Goal: Transaction & Acquisition: Purchase product/service

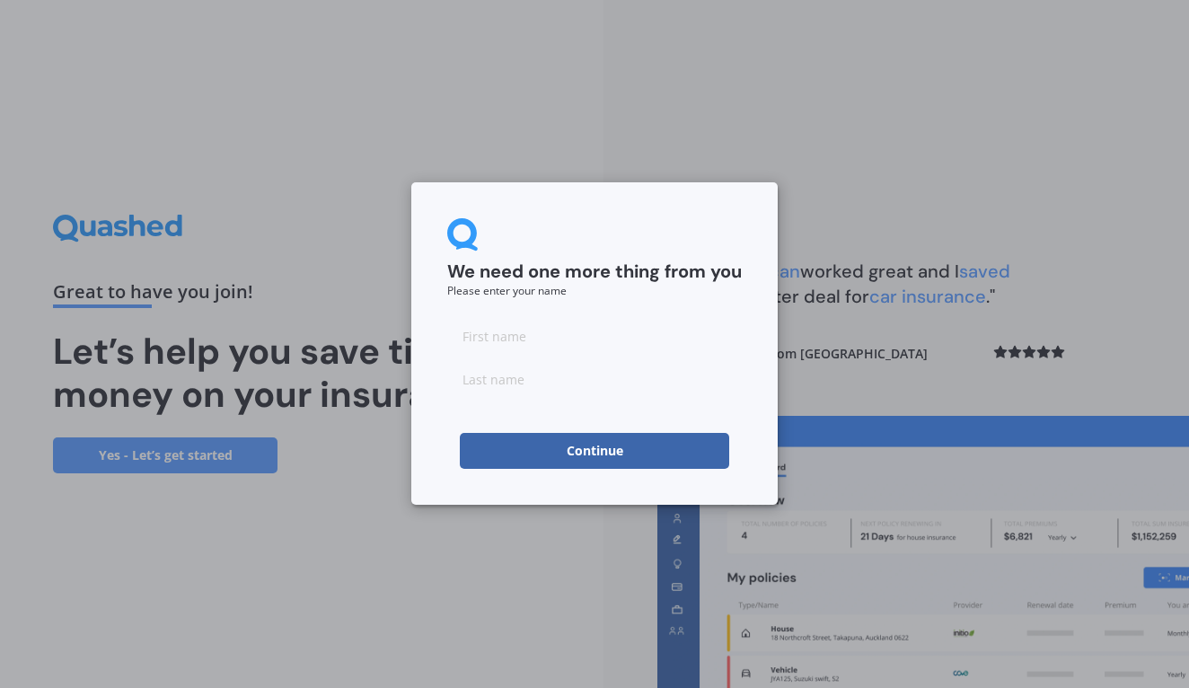
click at [533, 348] on input at bounding box center [594, 336] width 295 height 36
type input "[PERSON_NAME]"
type input "Franklin"
click at [597, 451] on button "Continue" at bounding box center [594, 451] width 269 height 36
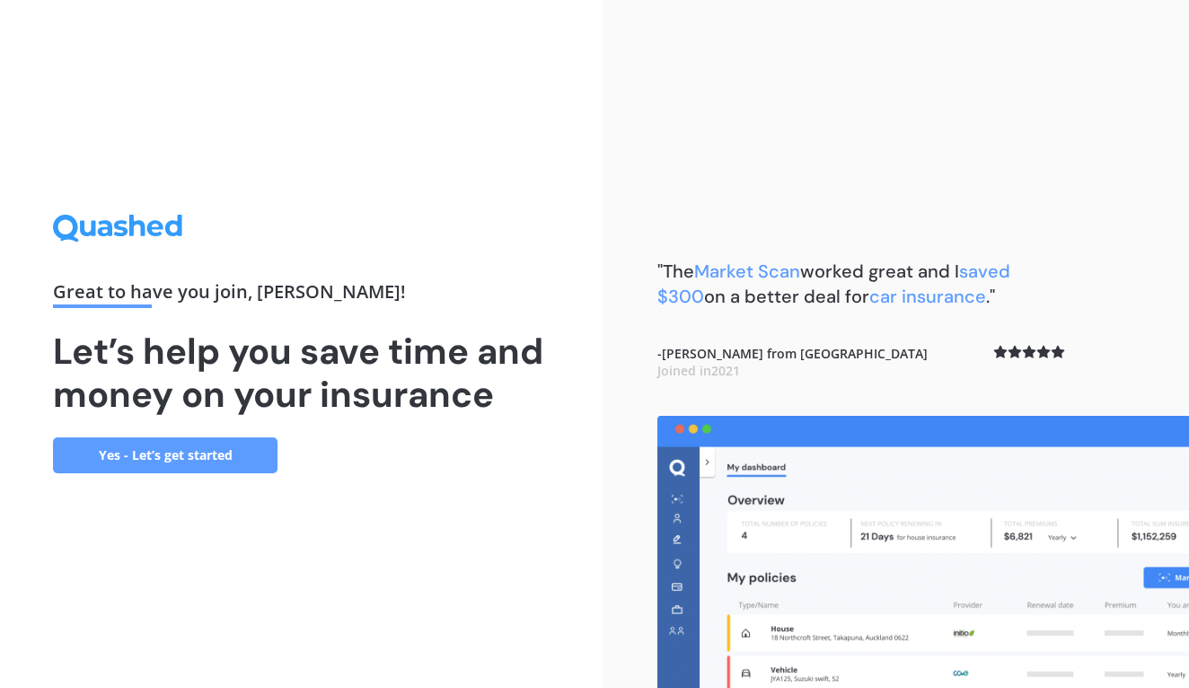
click at [172, 454] on link "Yes - Let’s get started" at bounding box center [165, 455] width 225 height 36
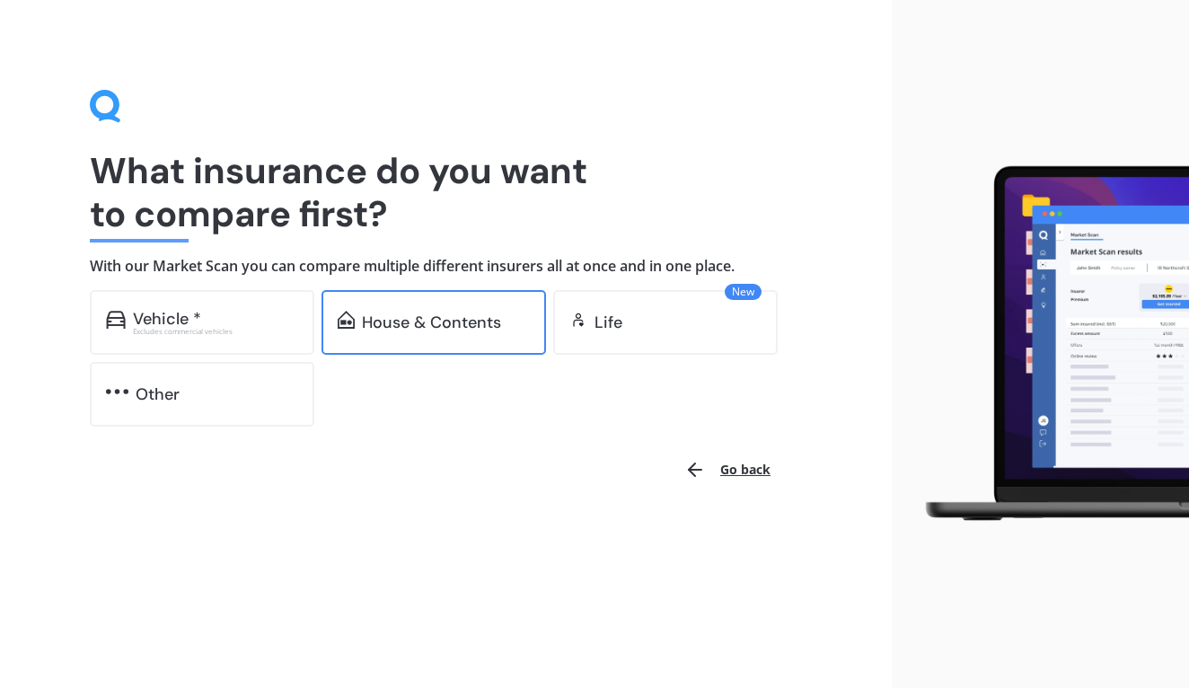
click at [388, 323] on div "House & Contents" at bounding box center [431, 322] width 139 height 18
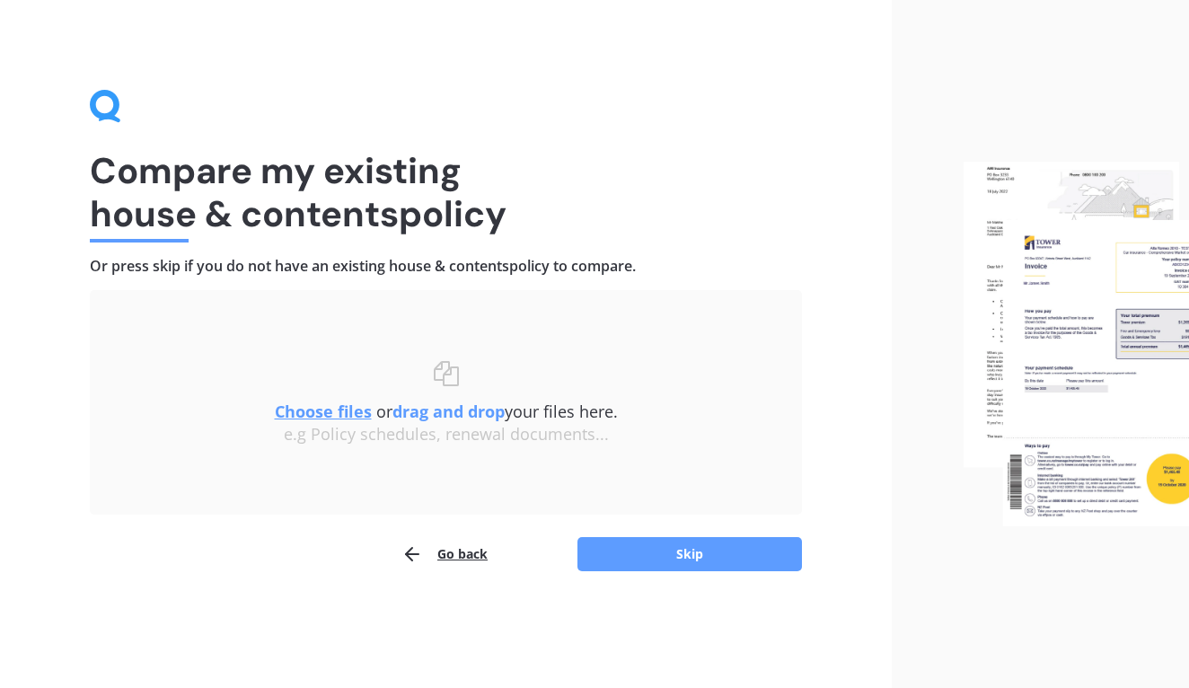
click at [454, 552] on button "Go back" at bounding box center [444, 554] width 86 height 36
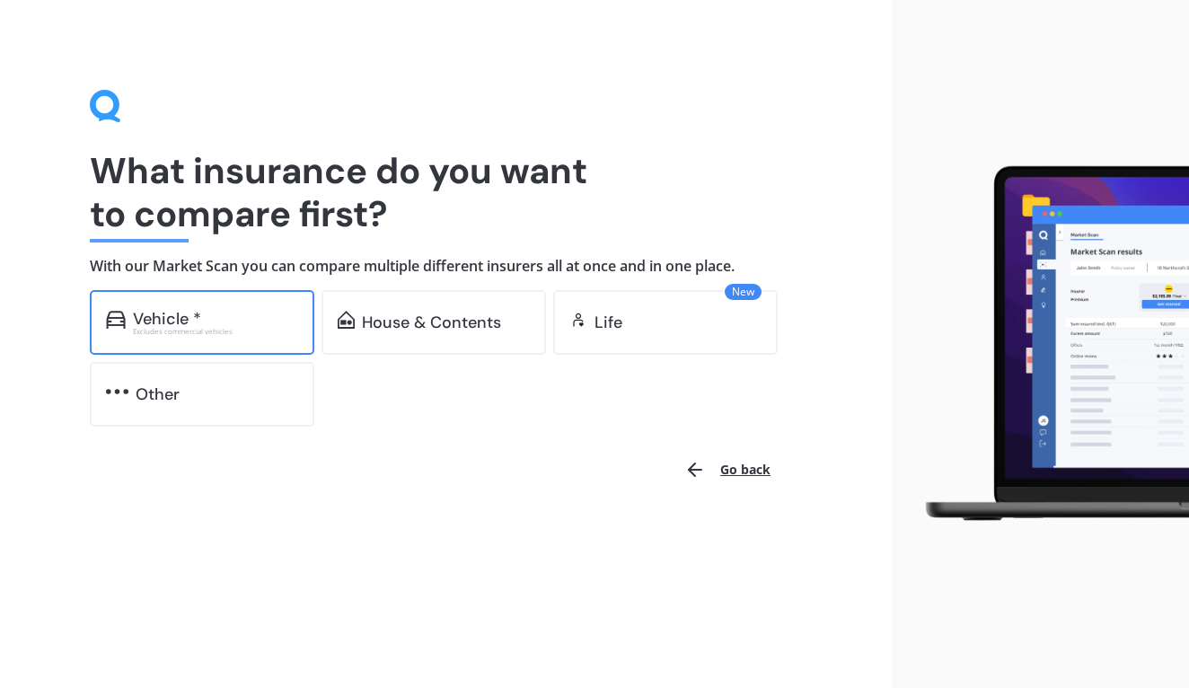
click at [217, 312] on div "Vehicle *" at bounding box center [215, 319] width 165 height 18
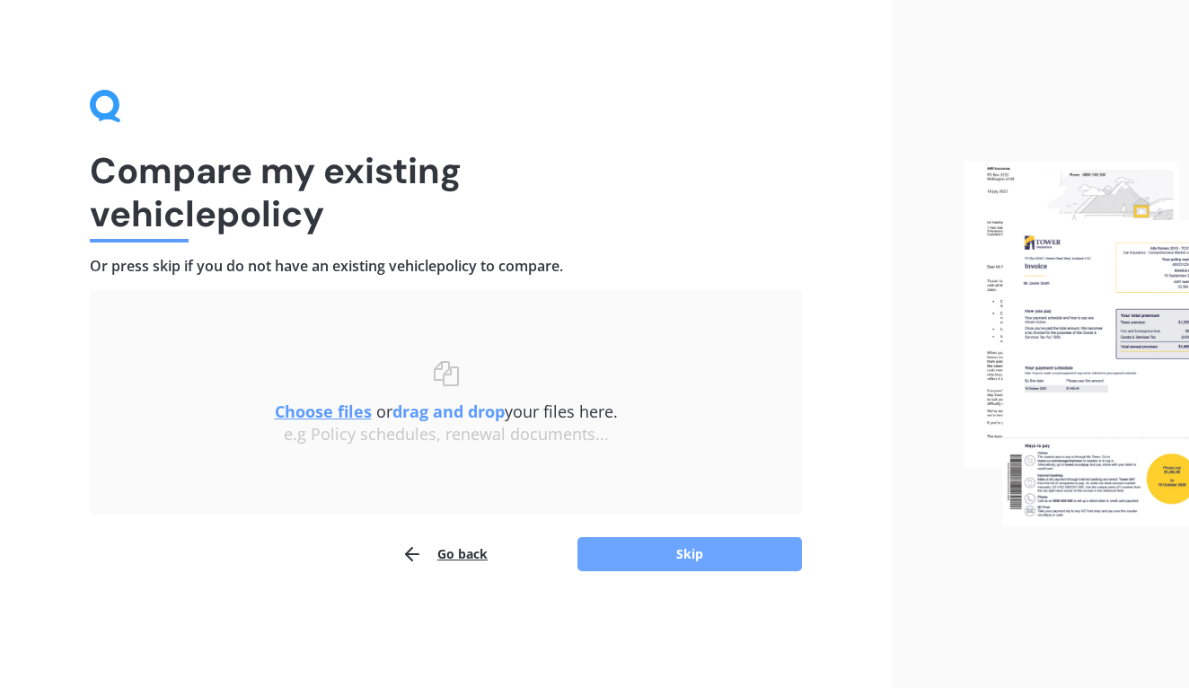
click at [720, 551] on button "Skip" at bounding box center [689, 554] width 225 height 34
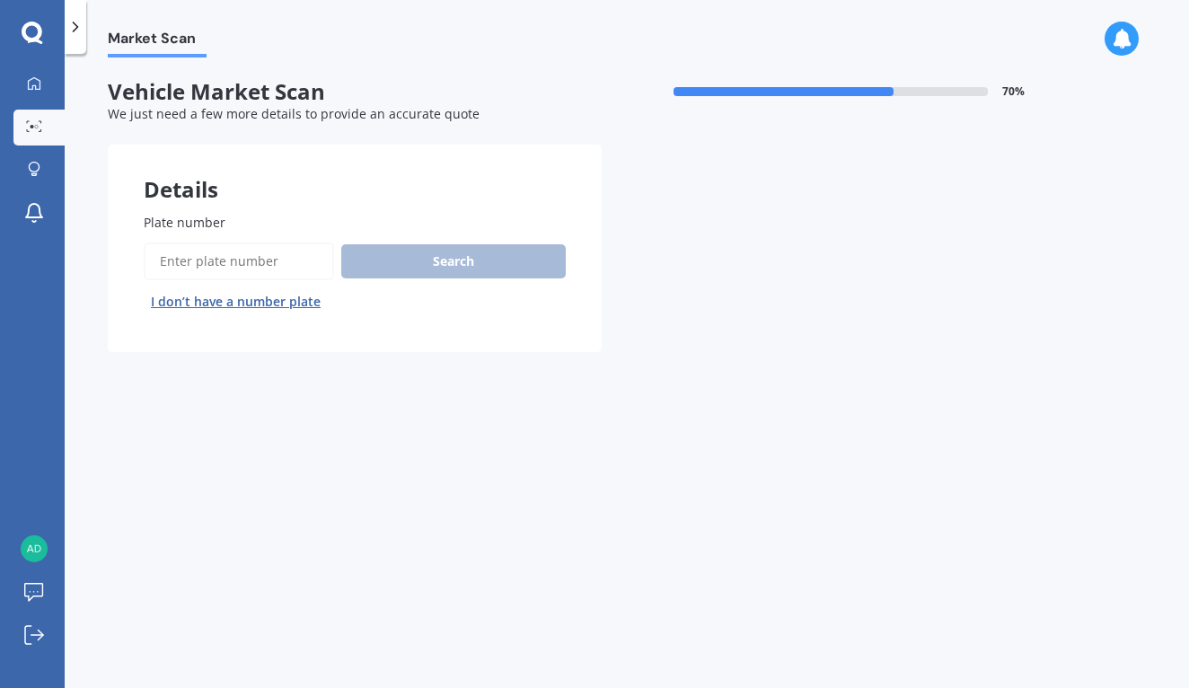
click at [284, 268] on input "Plate number" at bounding box center [239, 261] width 190 height 38
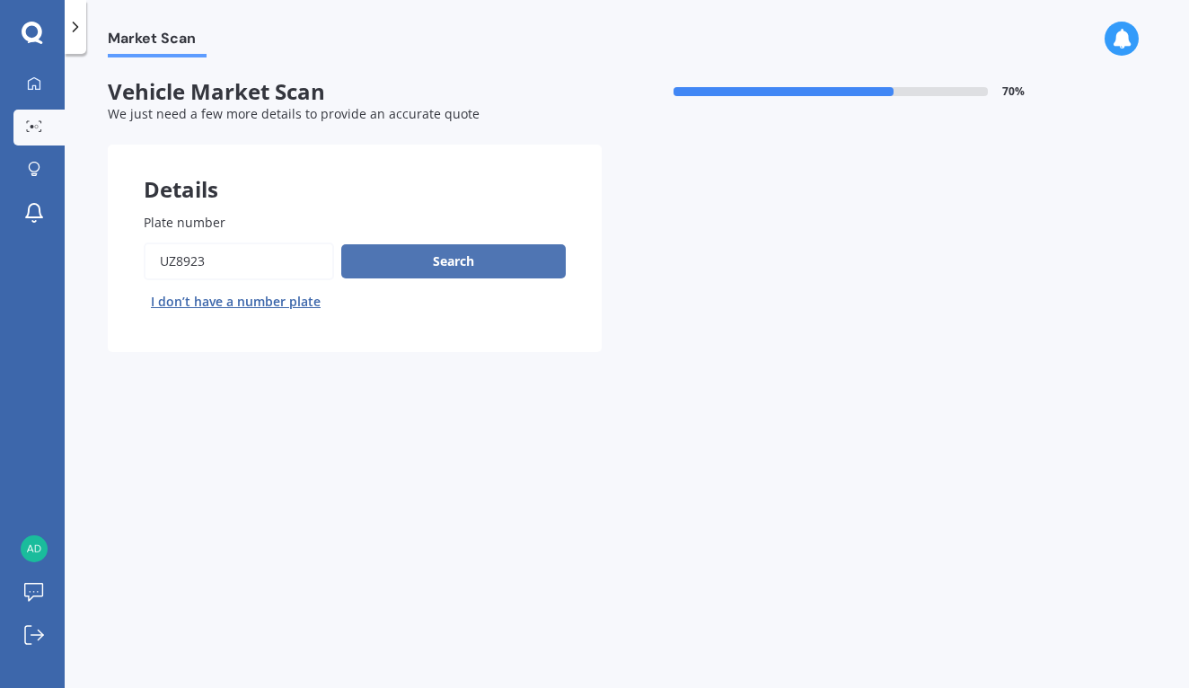
type input "UZ8923"
click at [490, 266] on button "Search" at bounding box center [453, 261] width 225 height 34
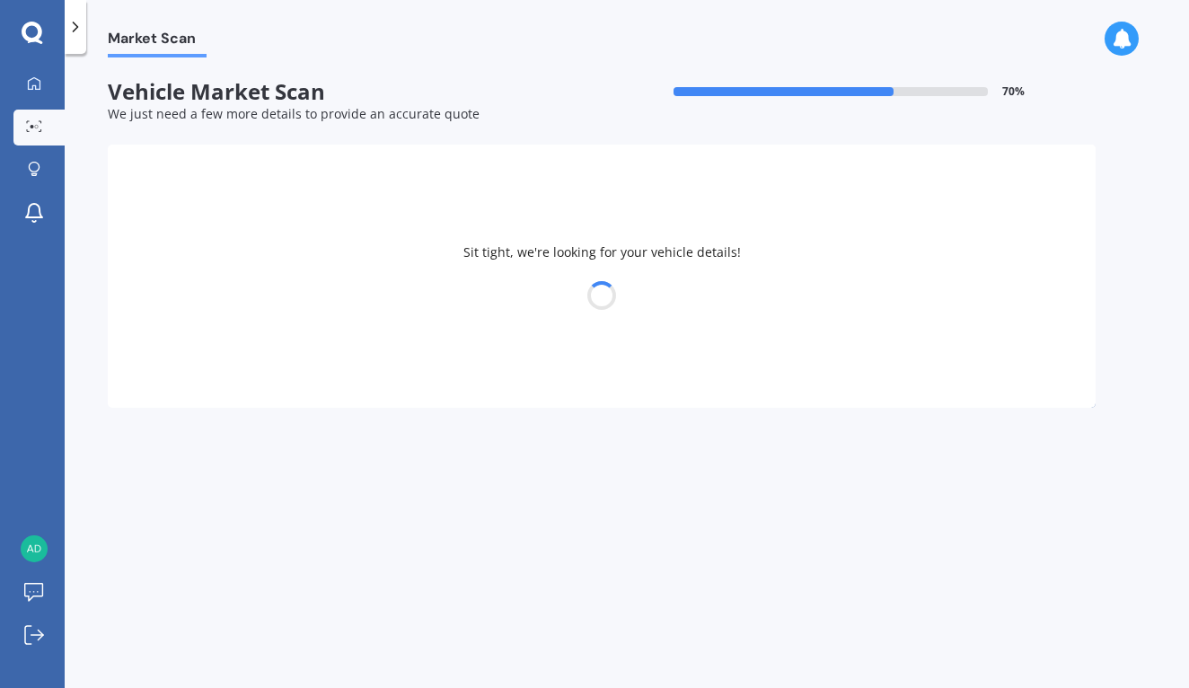
select select "NISSAN"
select select "NAVARA"
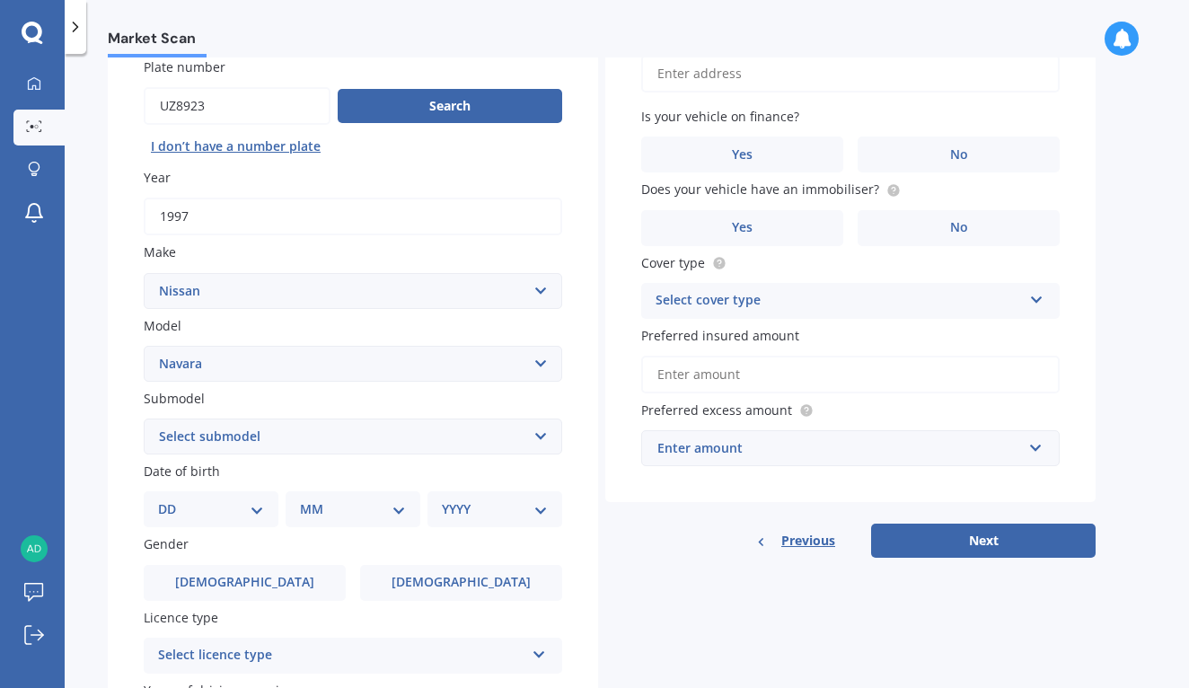
scroll to position [158, 0]
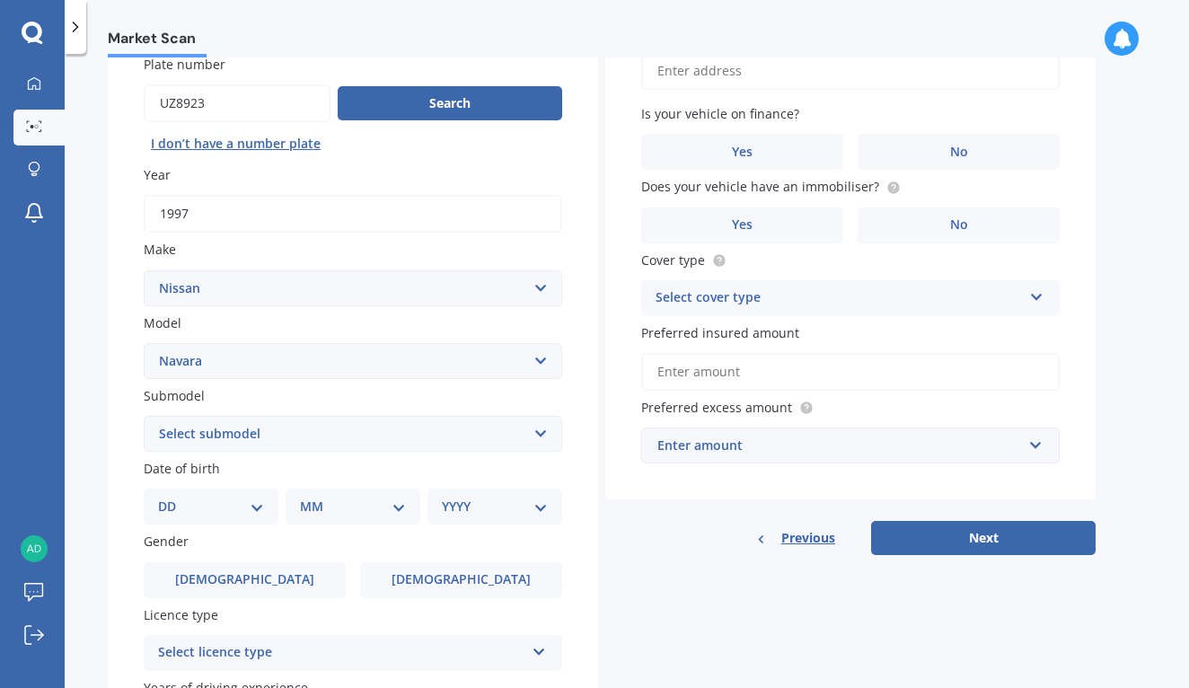
click at [539, 426] on select "Select submodel (All other models) 2.5 4WD Diesel Turbo 2.5 4WD MT Diesel Turbo…" at bounding box center [353, 434] width 418 height 36
click at [260, 503] on select "DD 01 02 03 04 05 06 07 08 09 10 11 12 13 14 15 16 17 18 19 20 21 22 23 24 25 2…" at bounding box center [211, 507] width 106 height 20
select select "24"
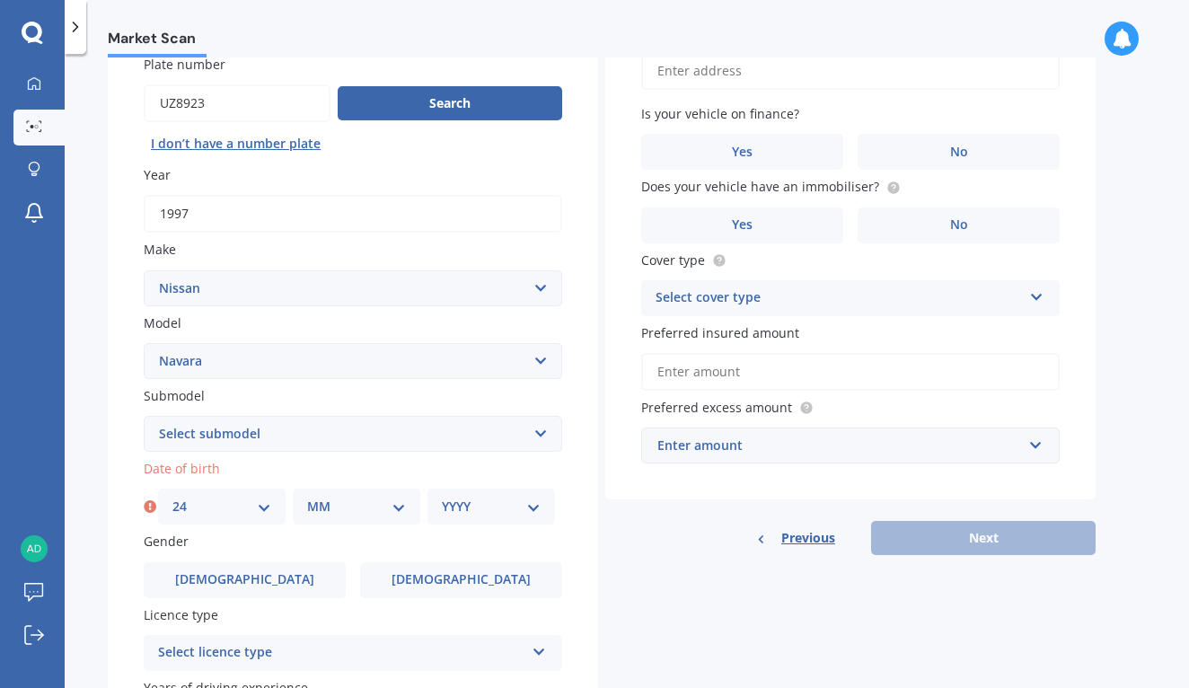
click at [396, 498] on select "MM 01 02 03 04 05 06 07 08 09 10 11 12" at bounding box center [356, 507] width 99 height 20
select select "02"
click at [538, 504] on select "YYYY 2025 2024 2023 2022 2021 2020 2019 2018 2017 2016 2015 2014 2013 2012 2011…" at bounding box center [491, 507] width 99 height 20
select select "1966"
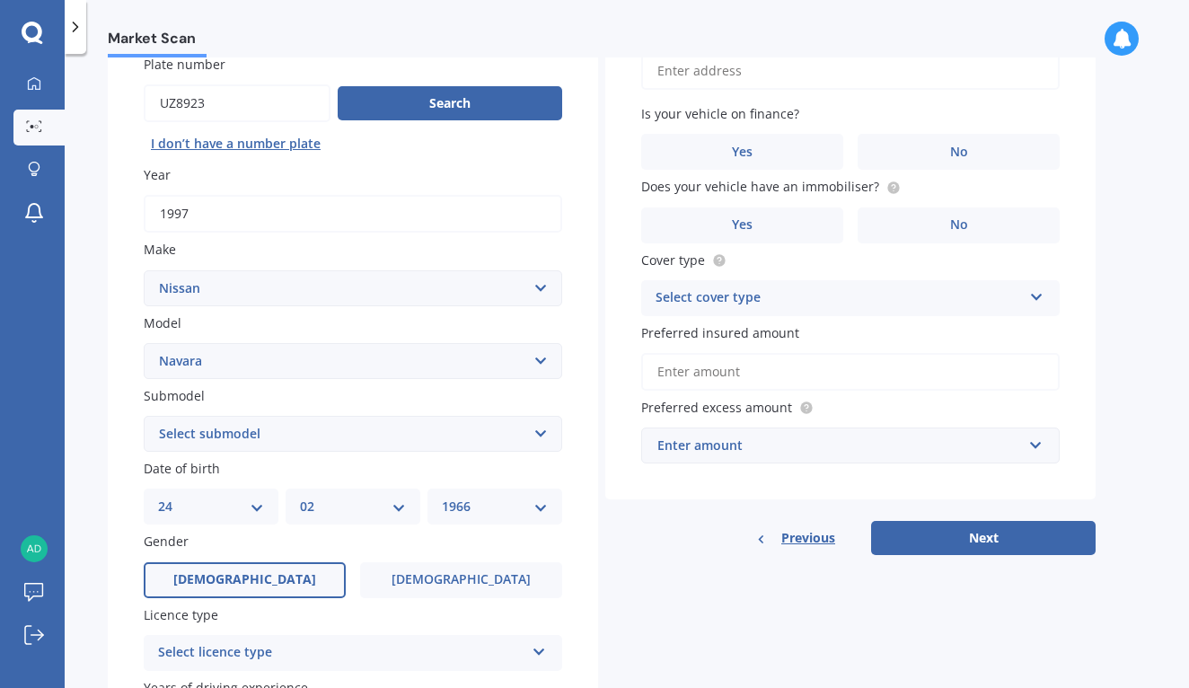
click at [265, 568] on label "[DEMOGRAPHIC_DATA]" at bounding box center [245, 580] width 202 height 36
click at [0, 0] on input "[DEMOGRAPHIC_DATA]" at bounding box center [0, 0] width 0 height 0
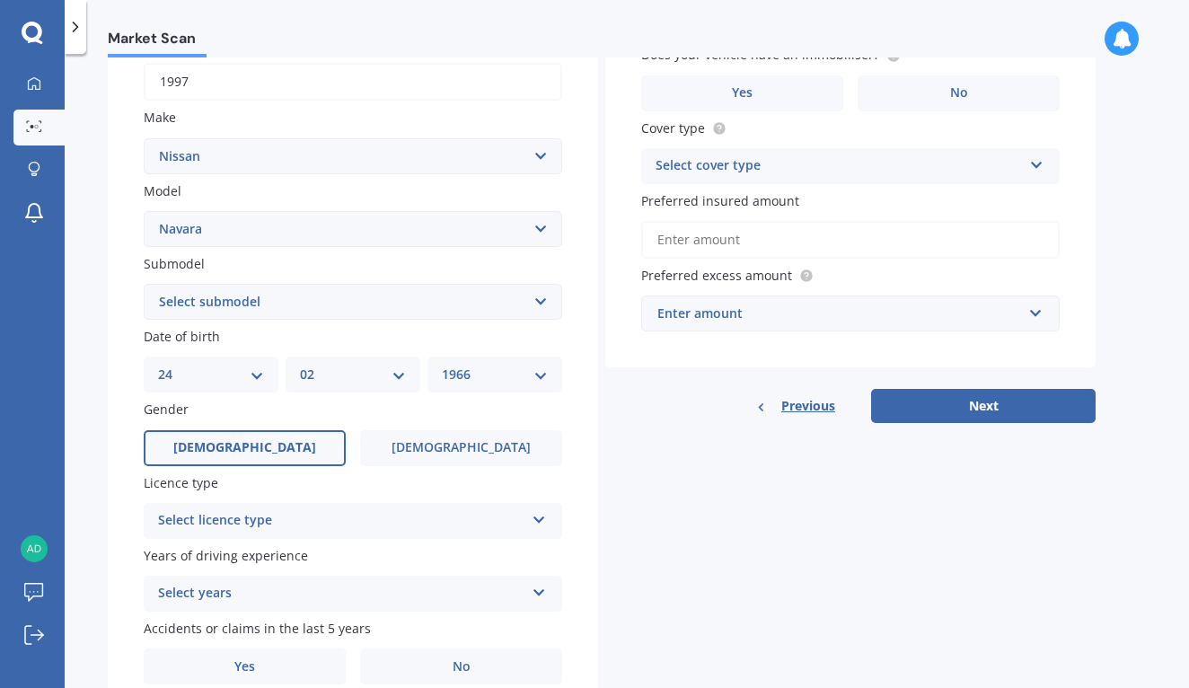
scroll to position [291, 0]
click at [535, 511] on icon at bounding box center [539, 515] width 15 height 13
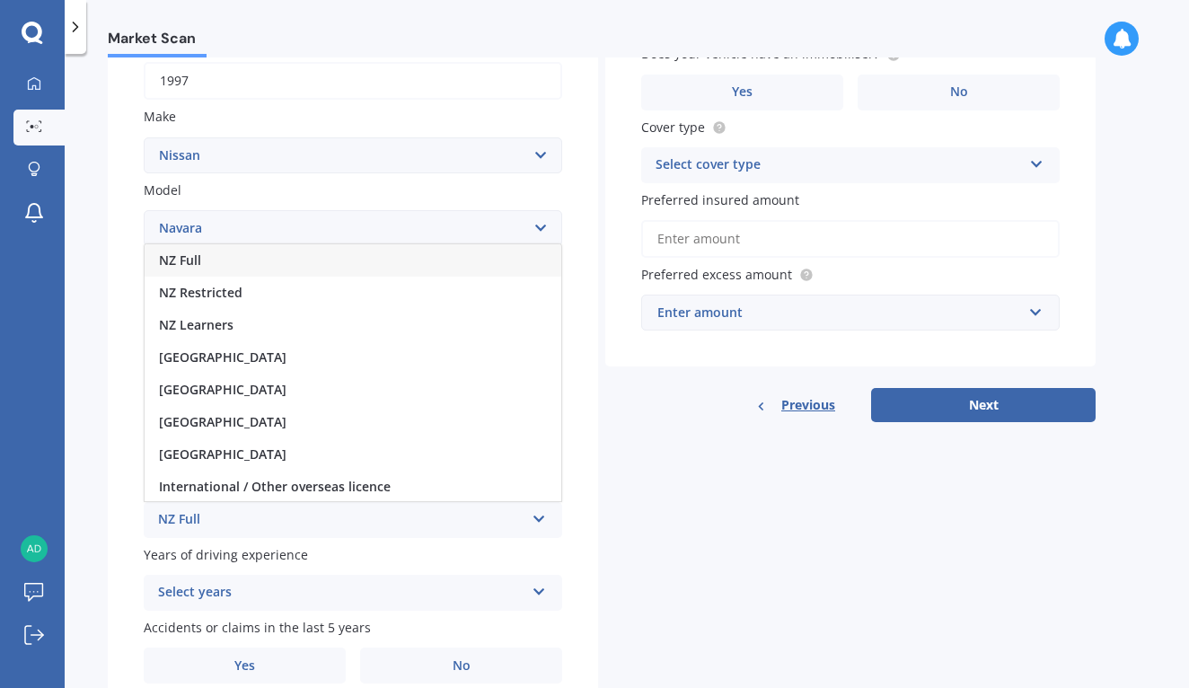
click at [277, 255] on div "NZ Full" at bounding box center [353, 260] width 417 height 32
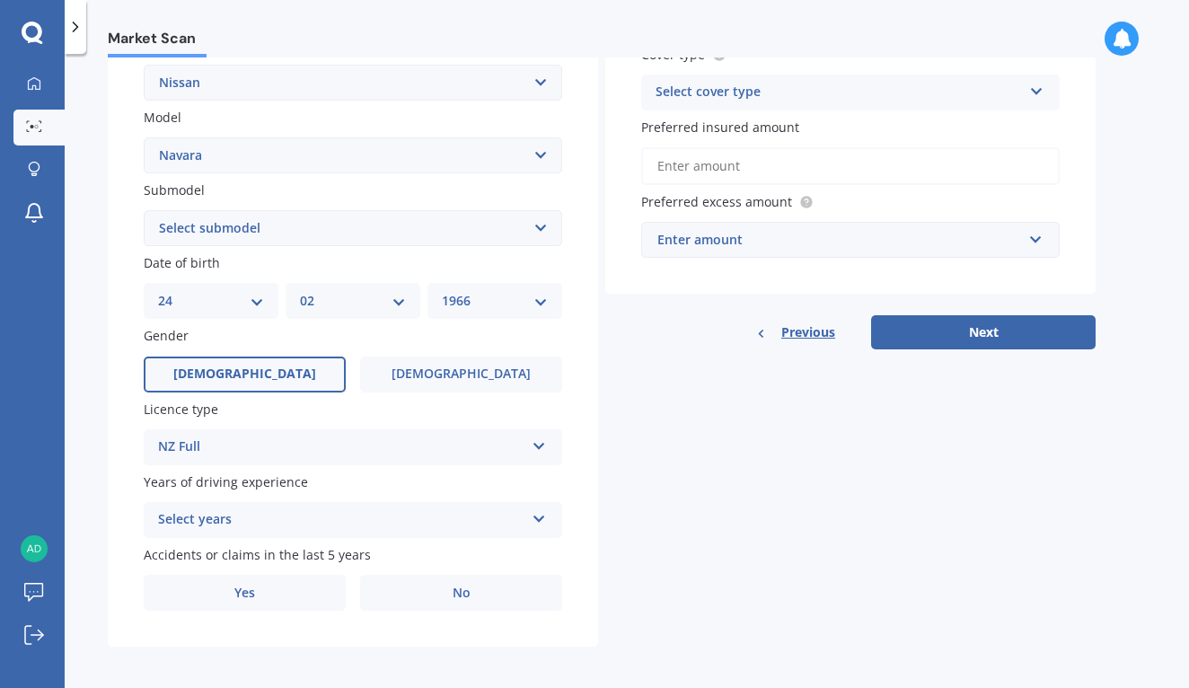
scroll to position [363, 0]
click at [538, 516] on icon at bounding box center [539, 516] width 15 height 13
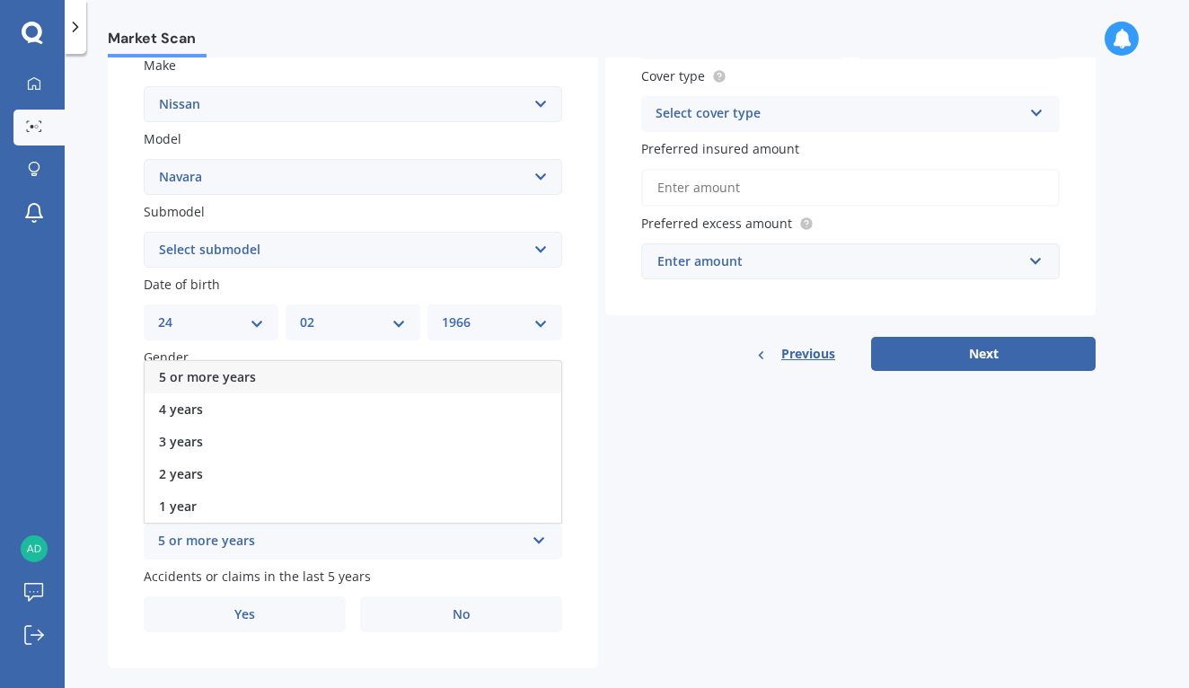
scroll to position [187, 0]
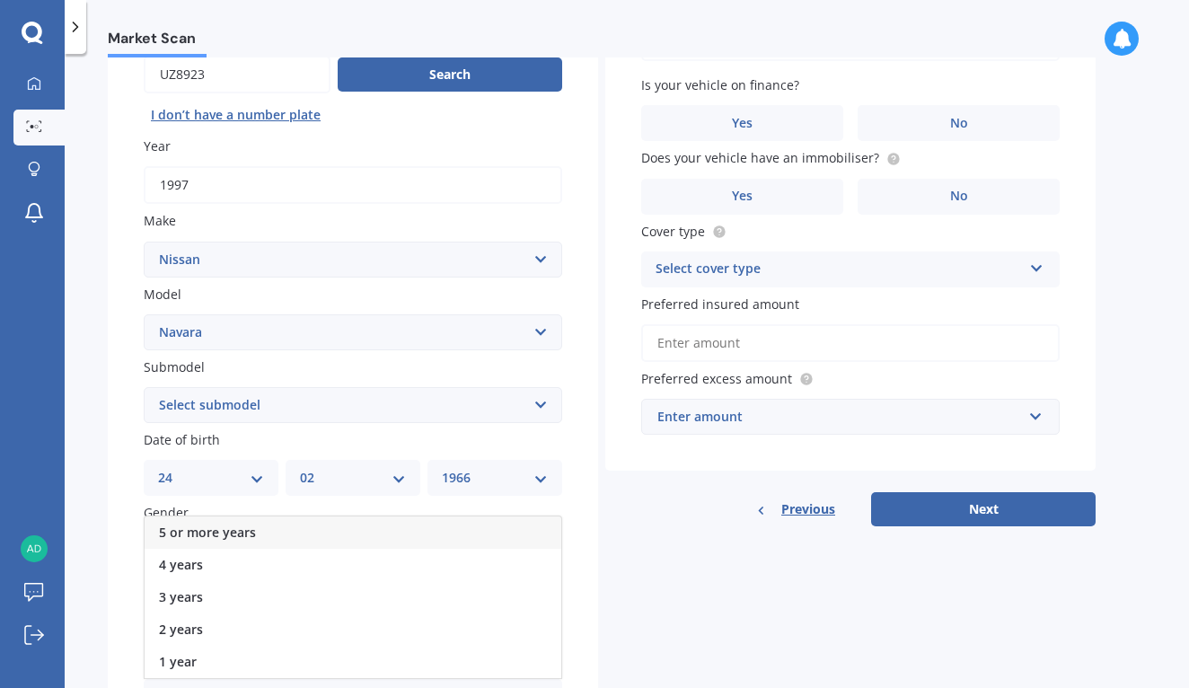
click at [242, 529] on span "5 or more years" at bounding box center [207, 532] width 97 height 17
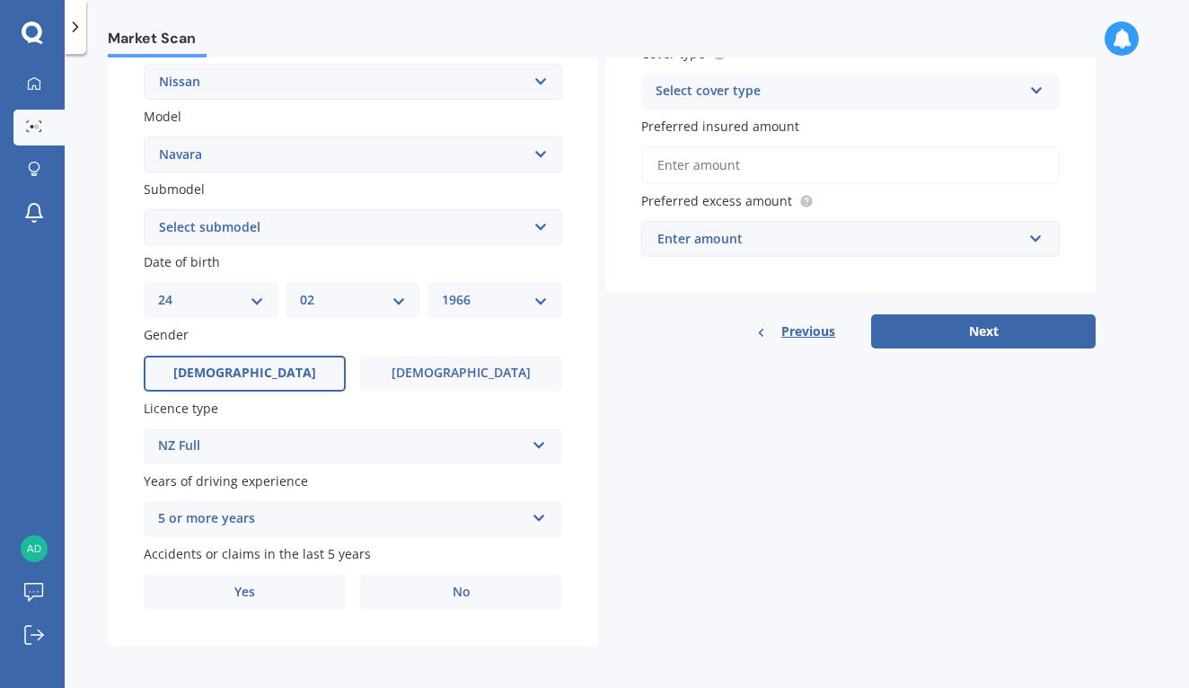
scroll to position [363, 0]
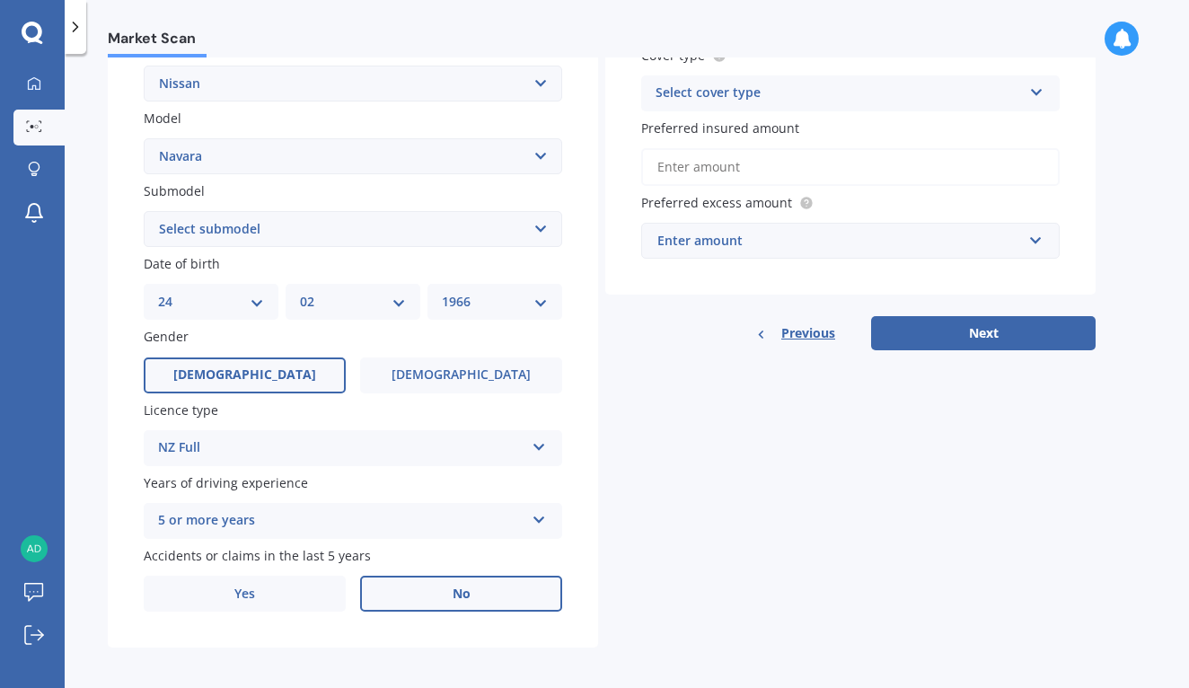
click at [453, 588] on span "No" at bounding box center [462, 593] width 18 height 15
click at [0, 0] on input "No" at bounding box center [0, 0] width 0 height 0
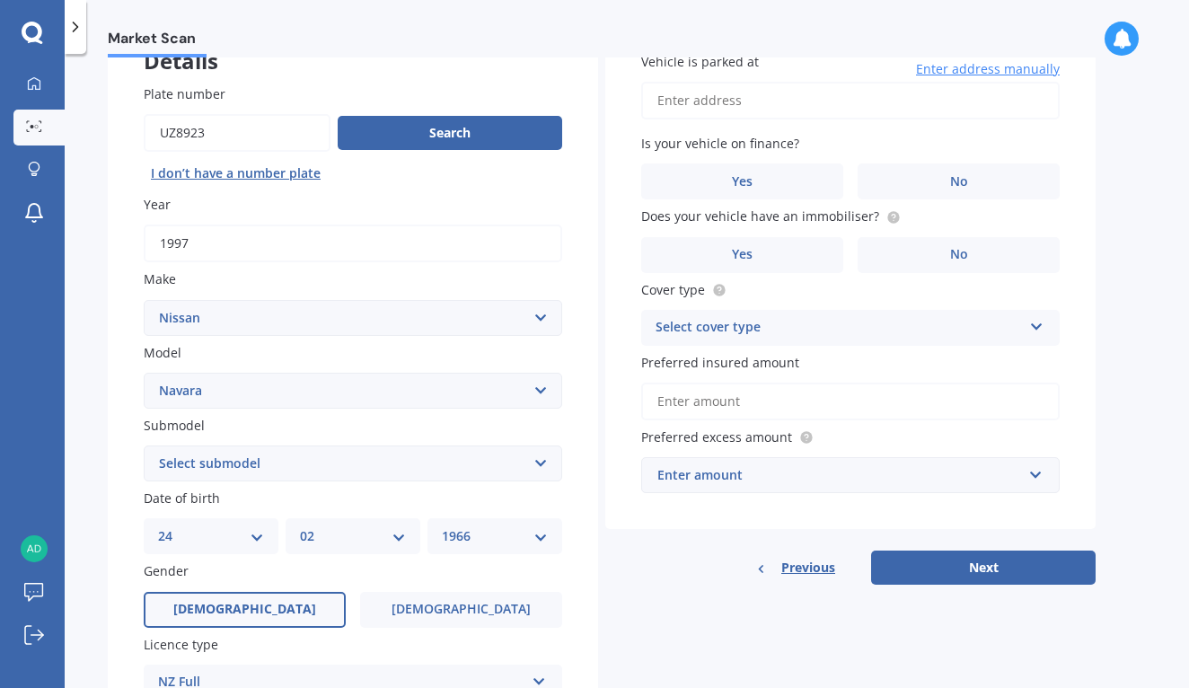
scroll to position [82, 0]
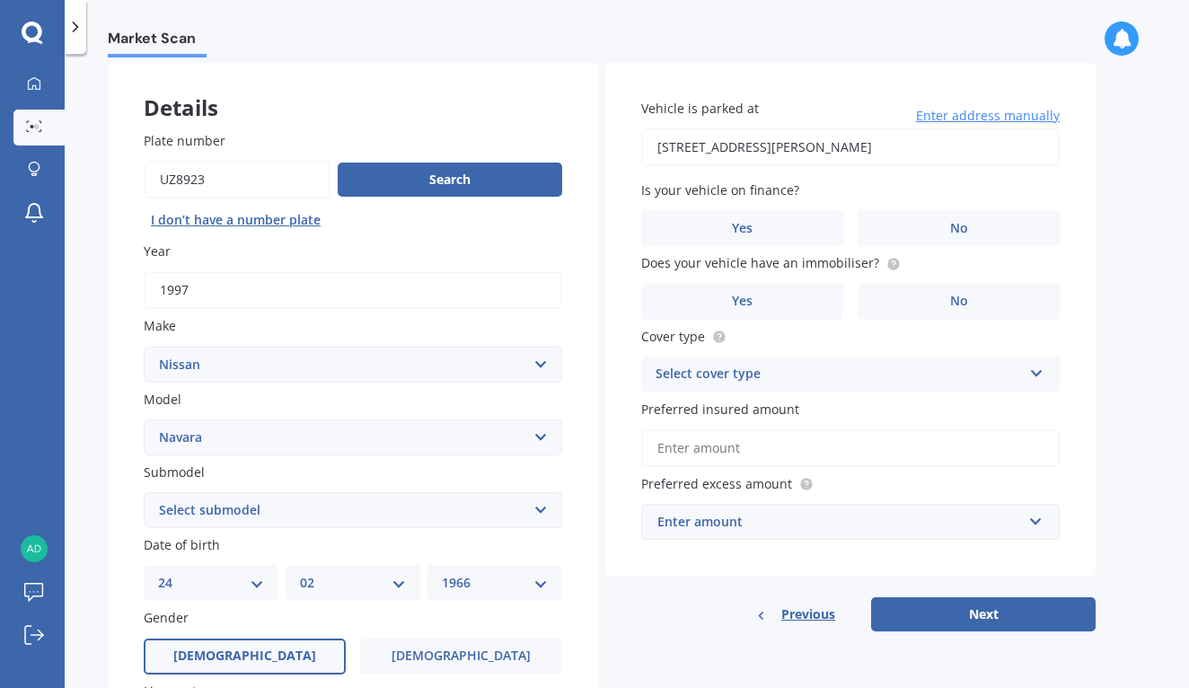
type input "[STREET_ADDRESS][PERSON_NAME]"
click at [933, 231] on label "No" at bounding box center [959, 228] width 202 height 36
click at [0, 0] on input "No" at bounding box center [0, 0] width 0 height 0
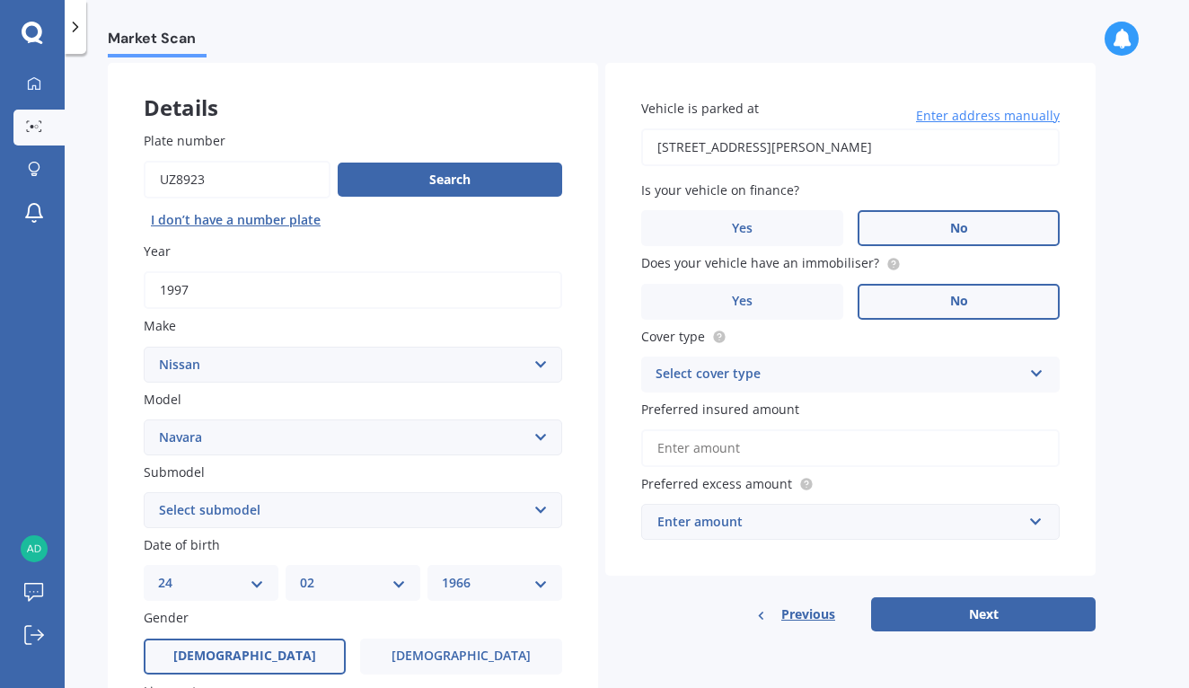
click at [936, 287] on label "No" at bounding box center [959, 302] width 202 height 36
click at [0, 0] on input "No" at bounding box center [0, 0] width 0 height 0
click at [1045, 370] on div "Select cover type Comprehensive Third Party, Fire & Theft Third Party" at bounding box center [850, 375] width 418 height 36
click at [824, 411] on div "Comprehensive" at bounding box center [850, 409] width 417 height 32
click at [771, 451] on input "Preferred insured amount" at bounding box center [850, 448] width 418 height 38
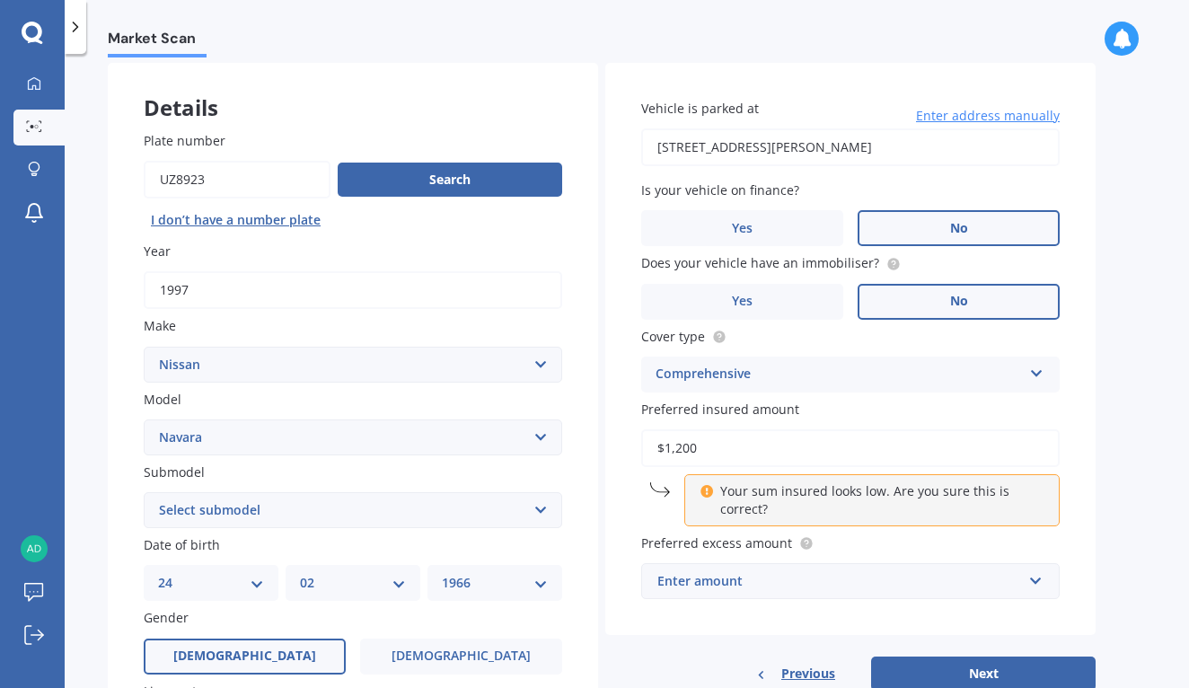
type input "$12,000"
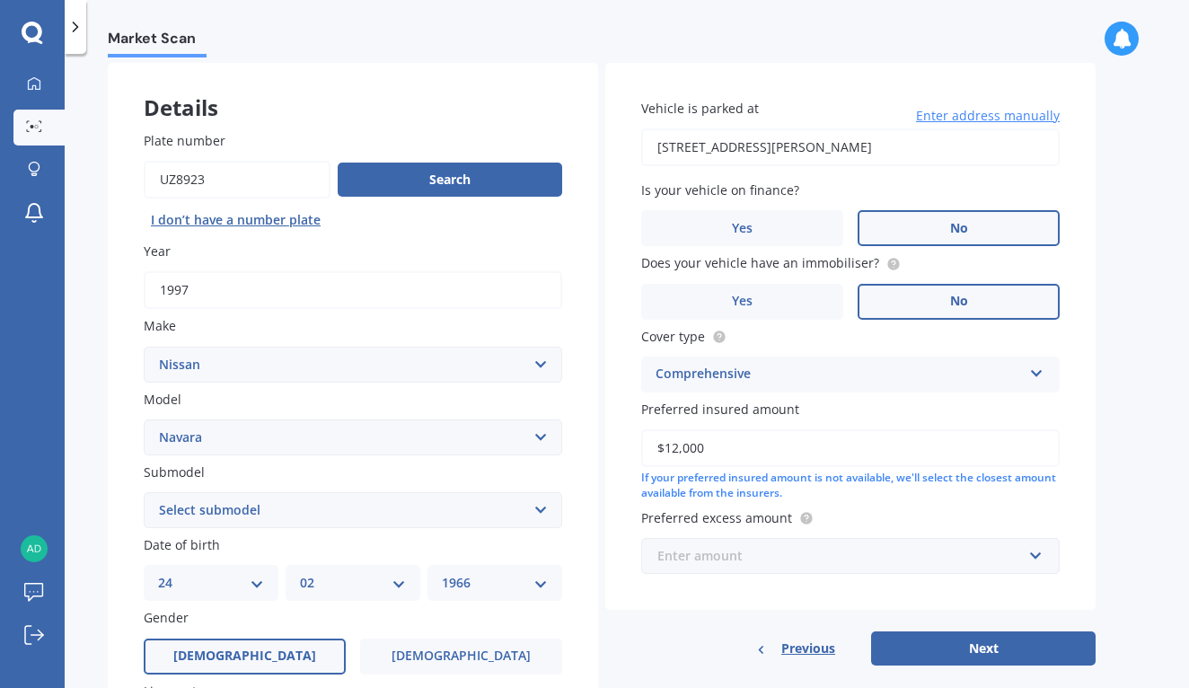
click at [1037, 557] on input "text" at bounding box center [844, 556] width 402 height 34
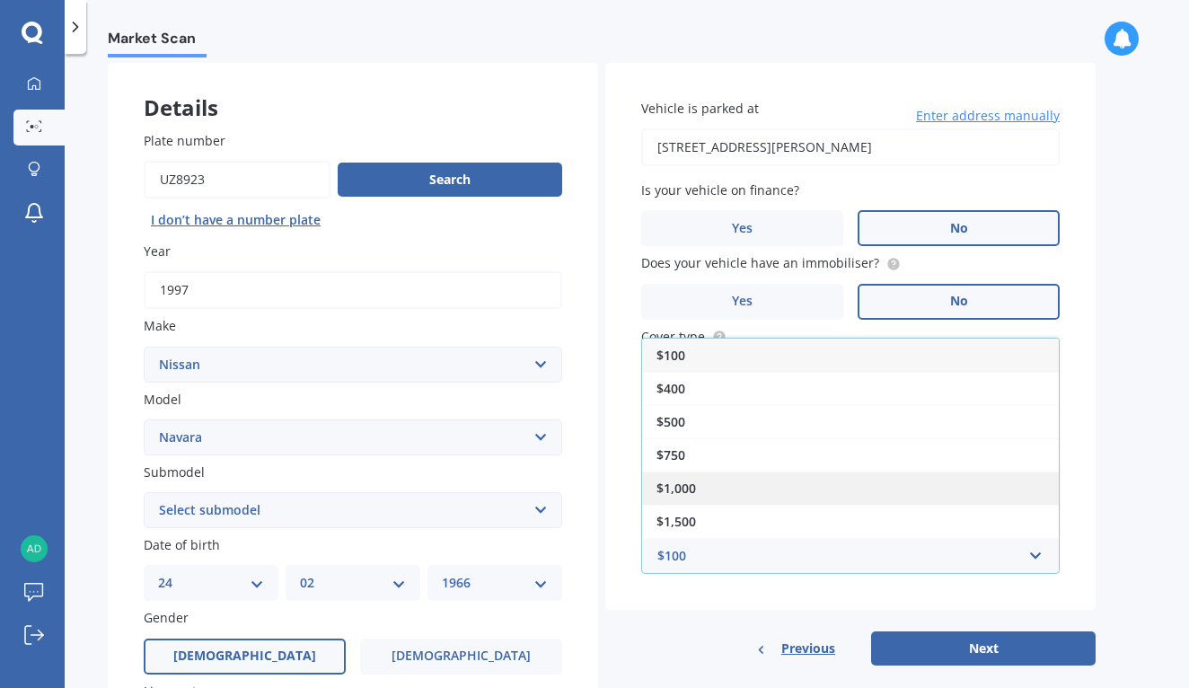
click at [885, 480] on div "$1,000" at bounding box center [850, 487] width 417 height 33
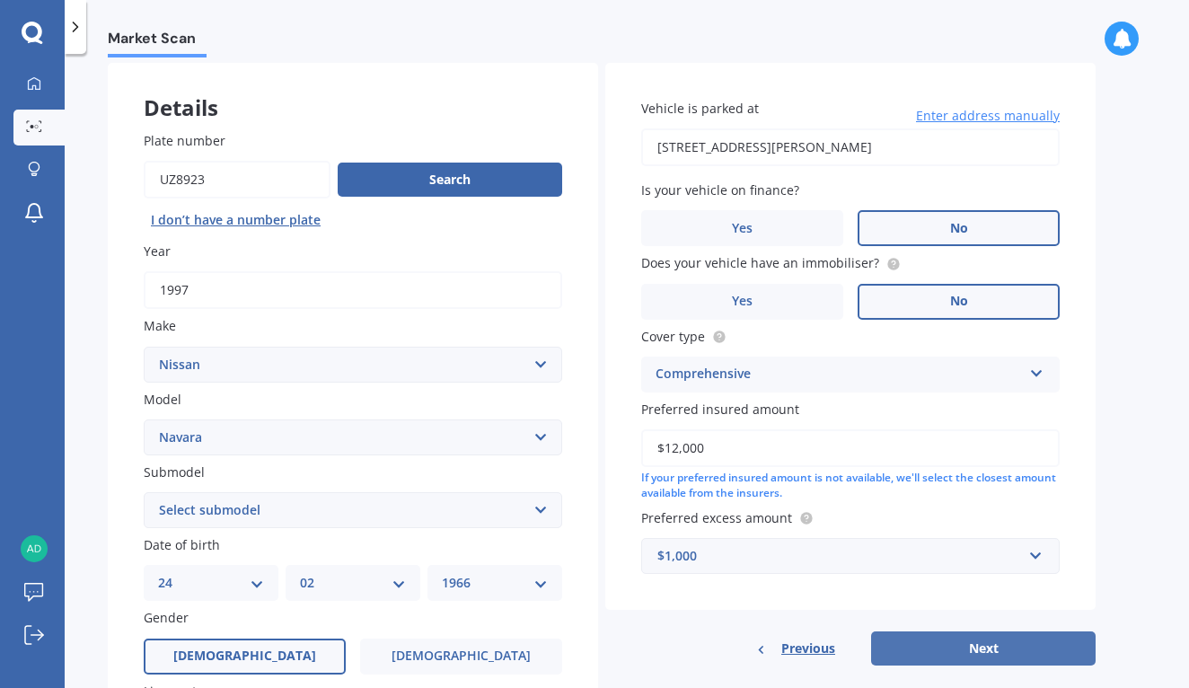
click at [997, 640] on button "Next" at bounding box center [983, 648] width 225 height 34
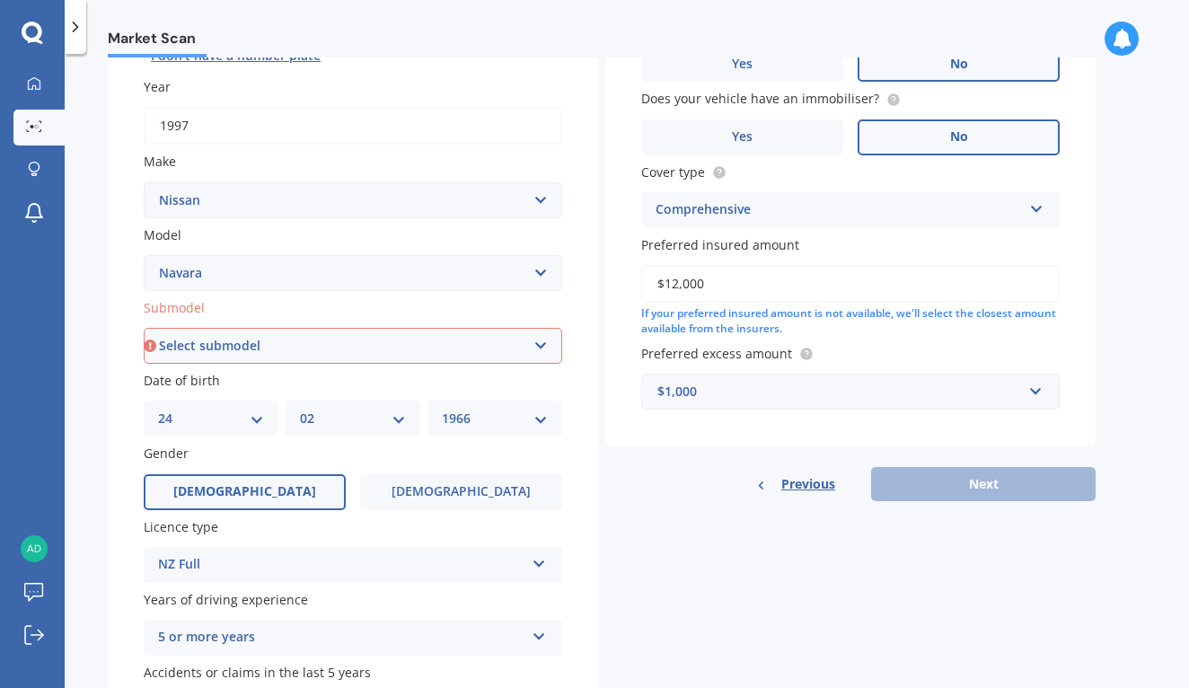
scroll to position [251, 0]
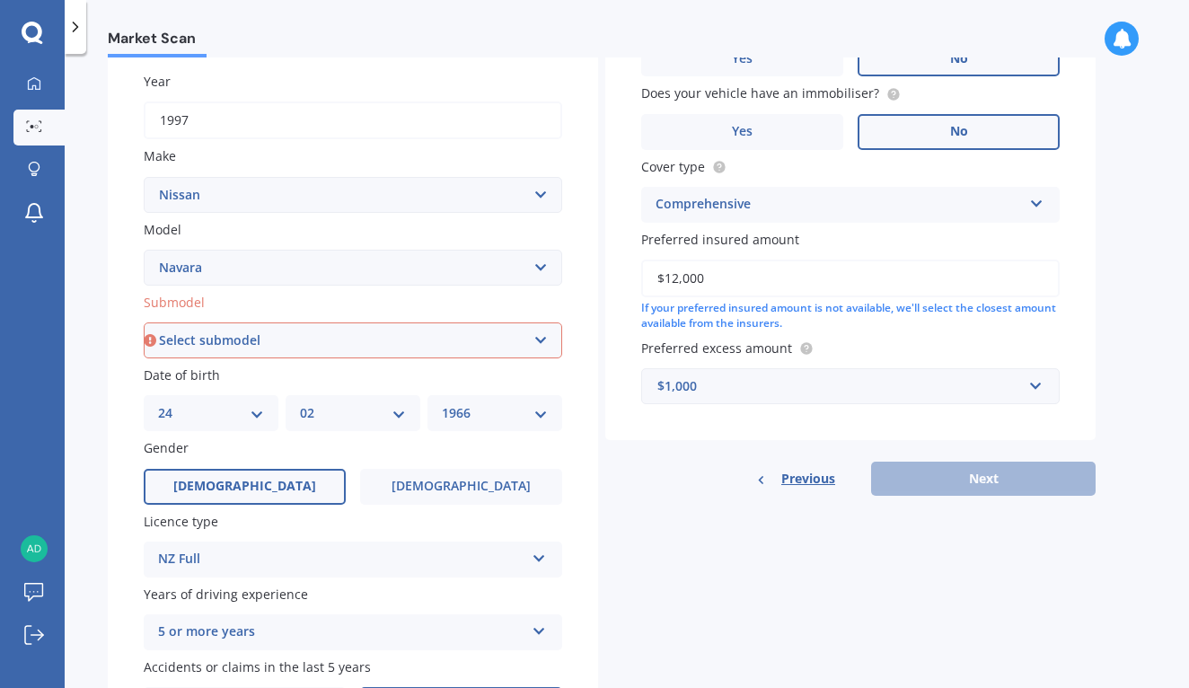
click at [544, 332] on select "Select submodel (All other models) 2.5 4WD Diesel Turbo 2.5 4WD MT Diesel Turbo…" at bounding box center [353, 340] width 418 height 36
select select "DIESEL"
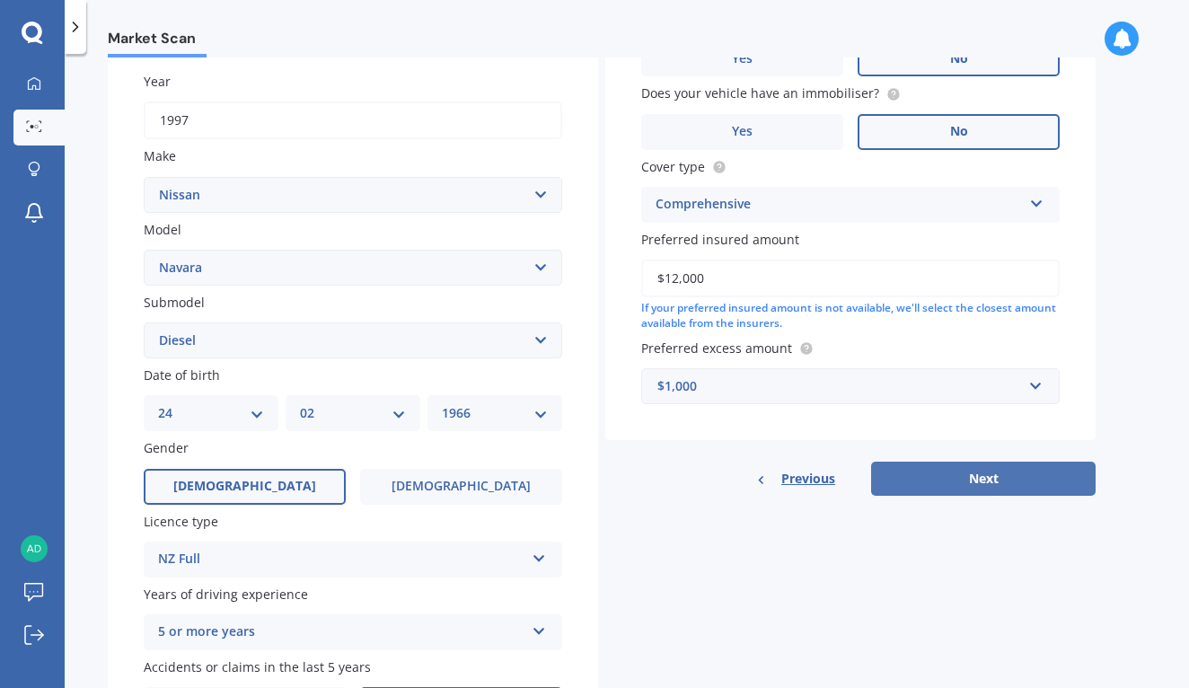
click at [1000, 471] on button "Next" at bounding box center [983, 479] width 225 height 34
select select "24"
select select "02"
select select "1966"
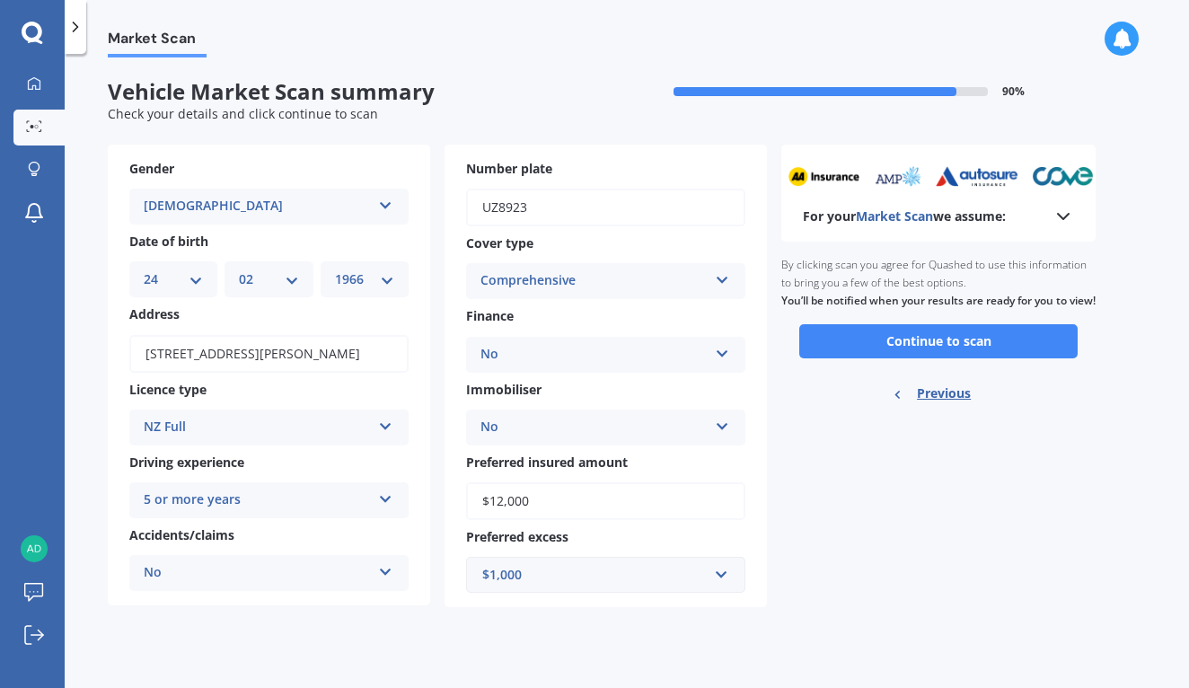
scroll to position [0, 0]
click at [969, 357] on button "Continue to scan" at bounding box center [938, 341] width 278 height 34
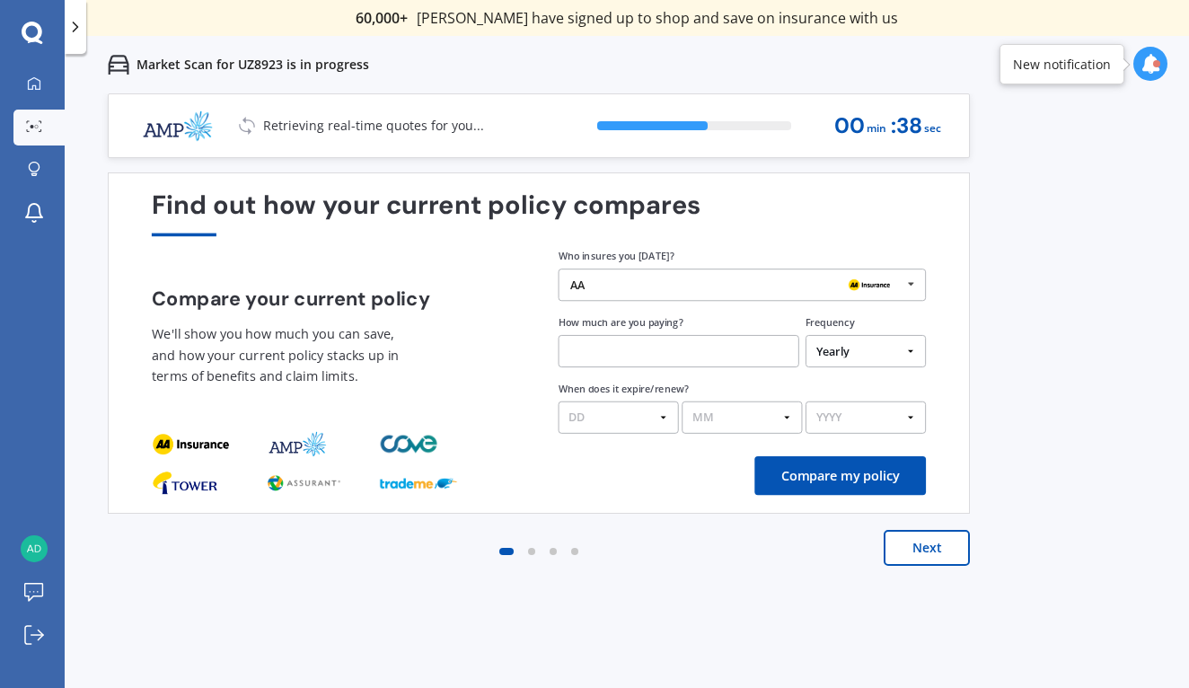
click at [908, 284] on icon at bounding box center [911, 284] width 24 height 30
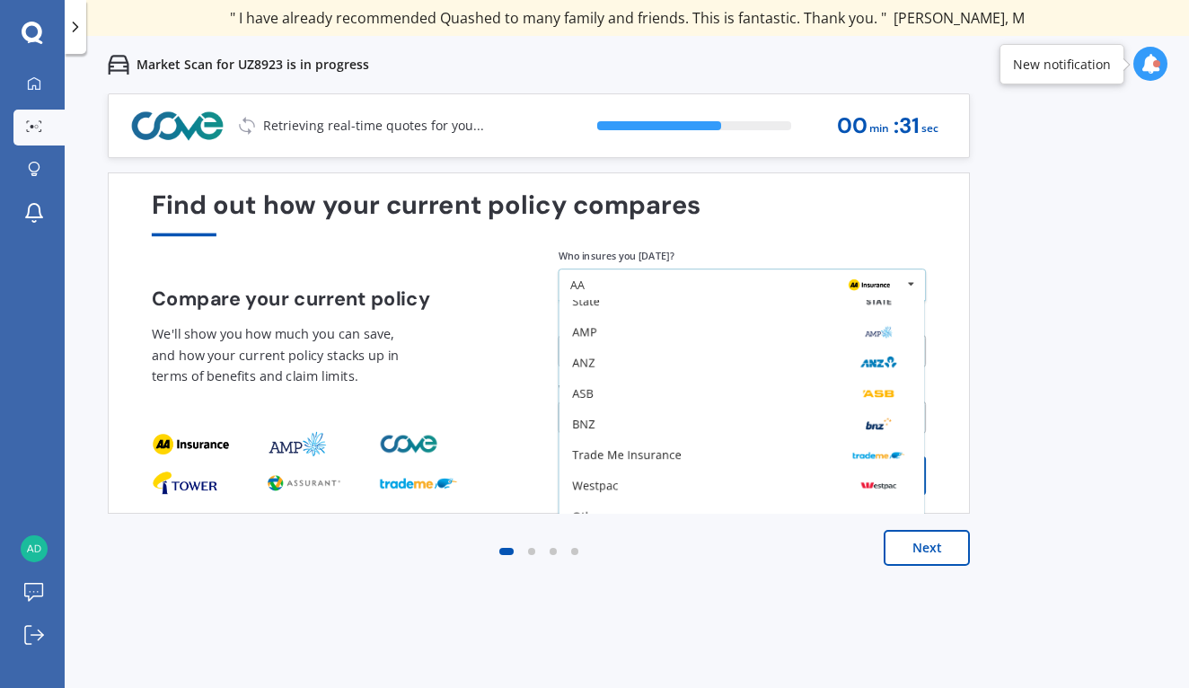
click at [623, 280] on div "AA" at bounding box center [735, 284] width 331 height 13
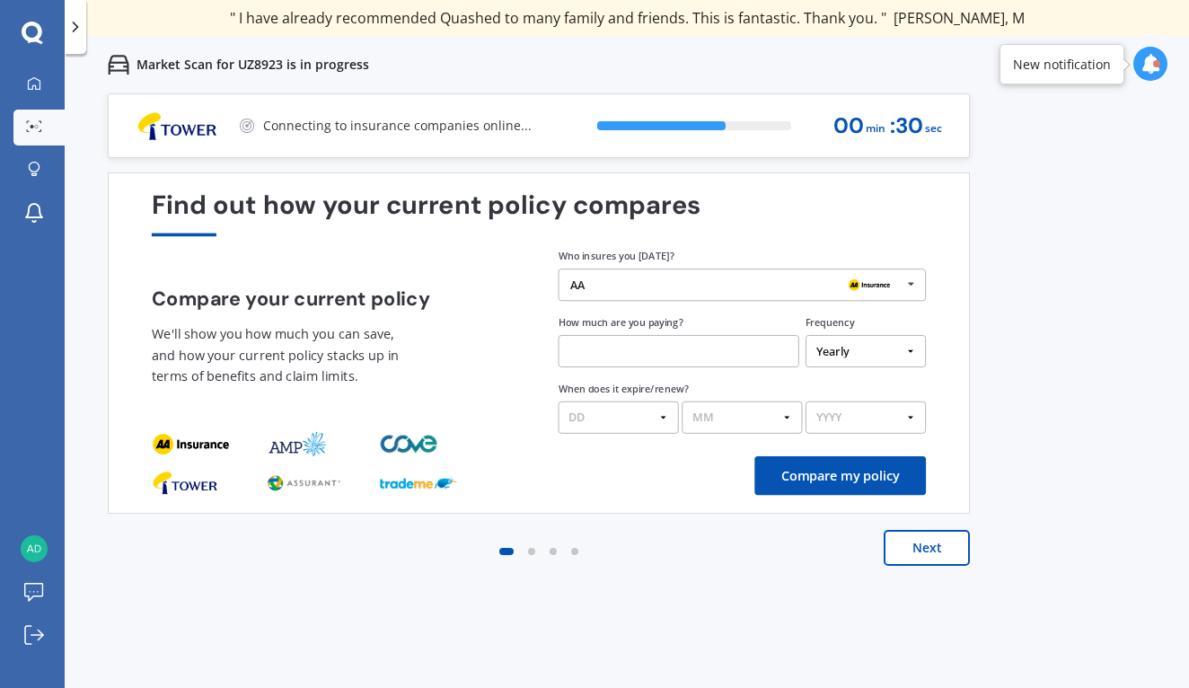
click at [596, 288] on div "AA" at bounding box center [735, 284] width 331 height 13
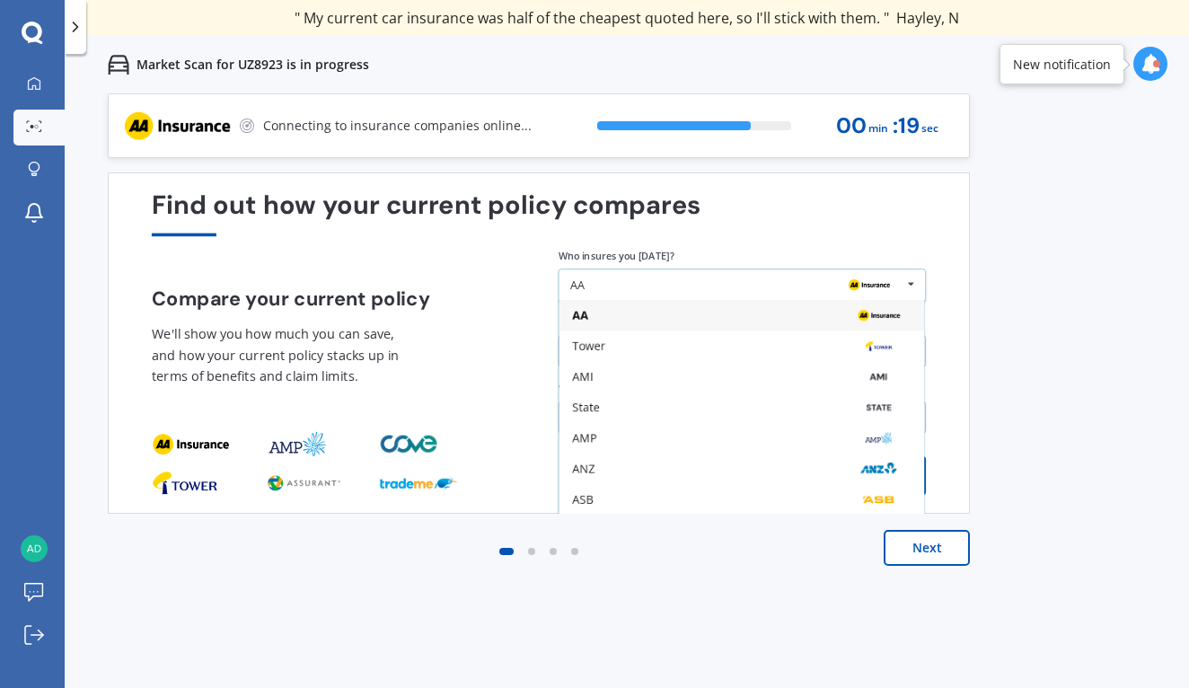
scroll to position [118, 0]
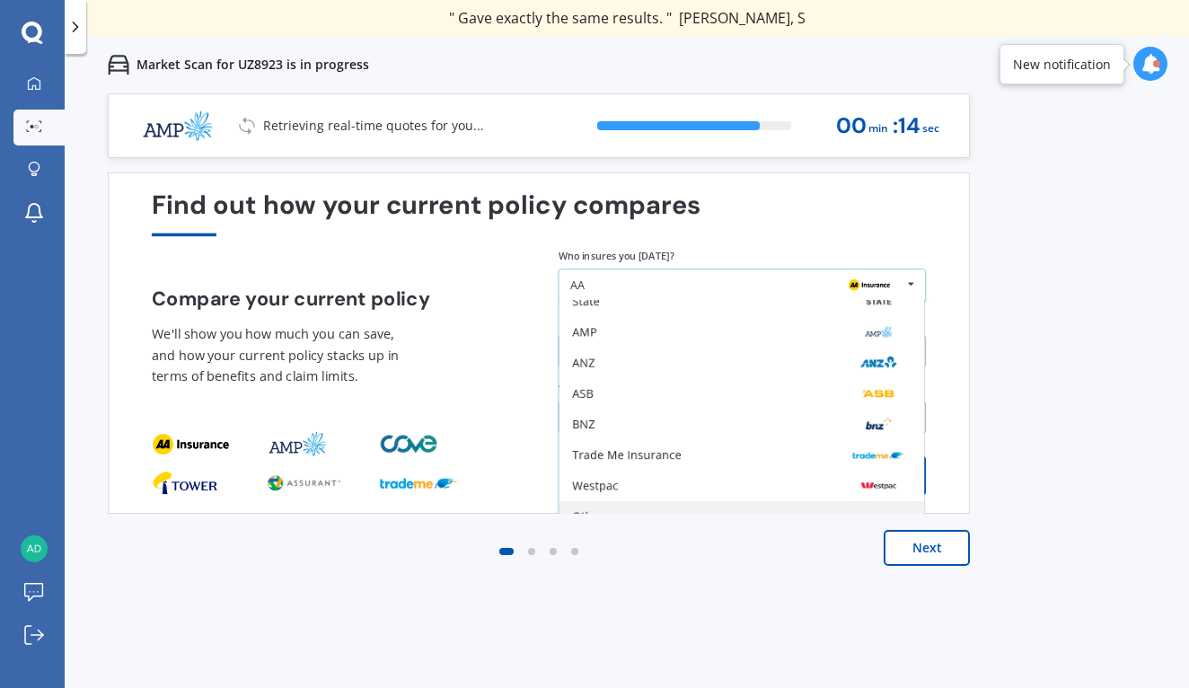
click at [646, 512] on div "Other" at bounding box center [741, 516] width 339 height 13
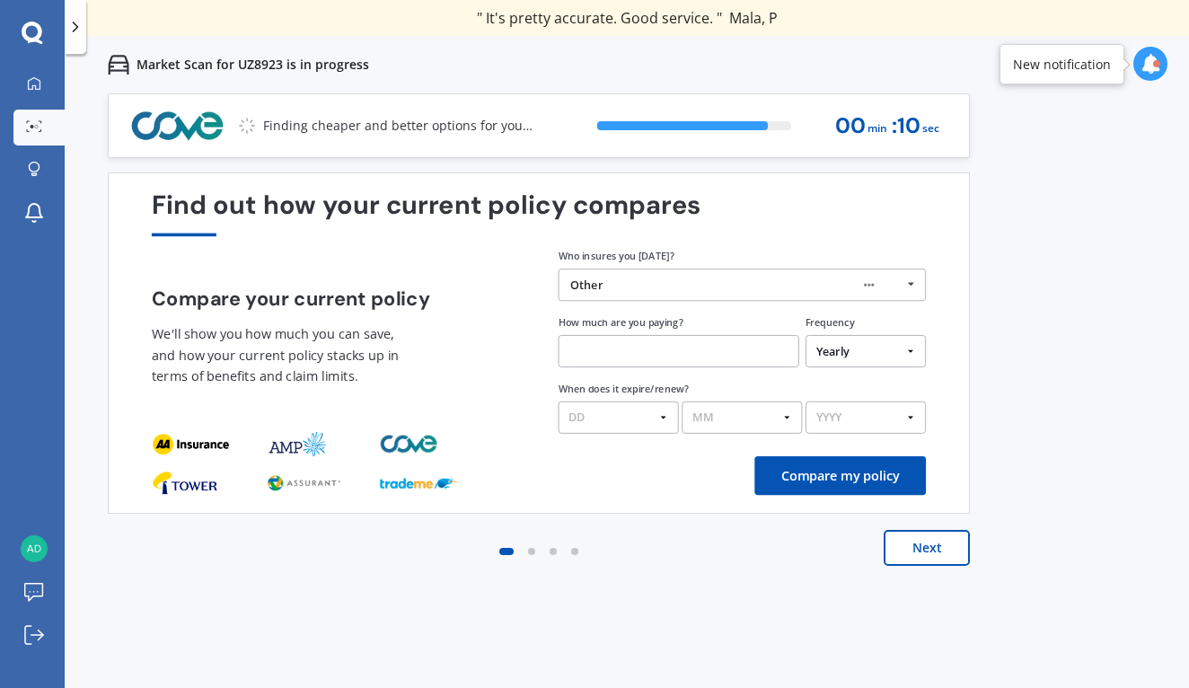
click at [664, 347] on input "text" at bounding box center [679, 351] width 241 height 32
type input "$670.00"
click at [665, 413] on select "DD 01 02 03 04 05 06 07 08 09 10 11 12 13 14 15 16 17 18 19 20 21 22 23 24 25 2…" at bounding box center [619, 417] width 120 height 32
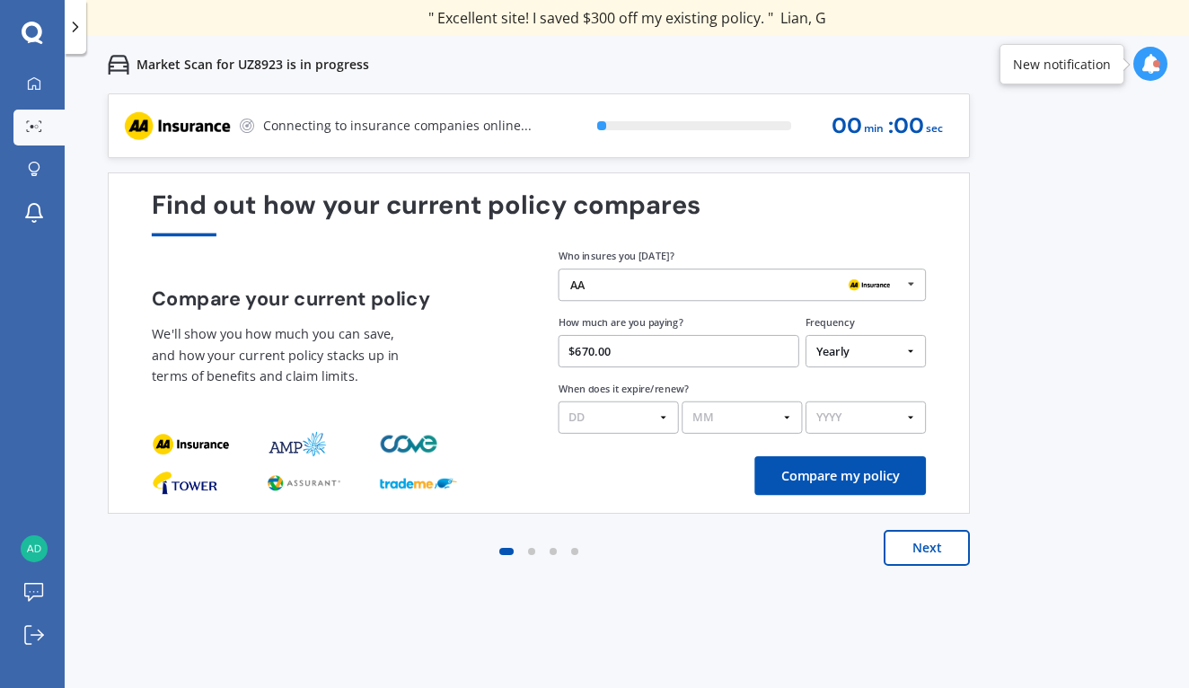
select select "13"
click at [788, 420] on select "MM 01 02 03 04 05 06 07 08 09 10 11 12" at bounding box center [742, 417] width 120 height 32
select select "08"
click at [907, 418] on select "YYYY 2026 2025 2024" at bounding box center [866, 417] width 120 height 32
select select "2026"
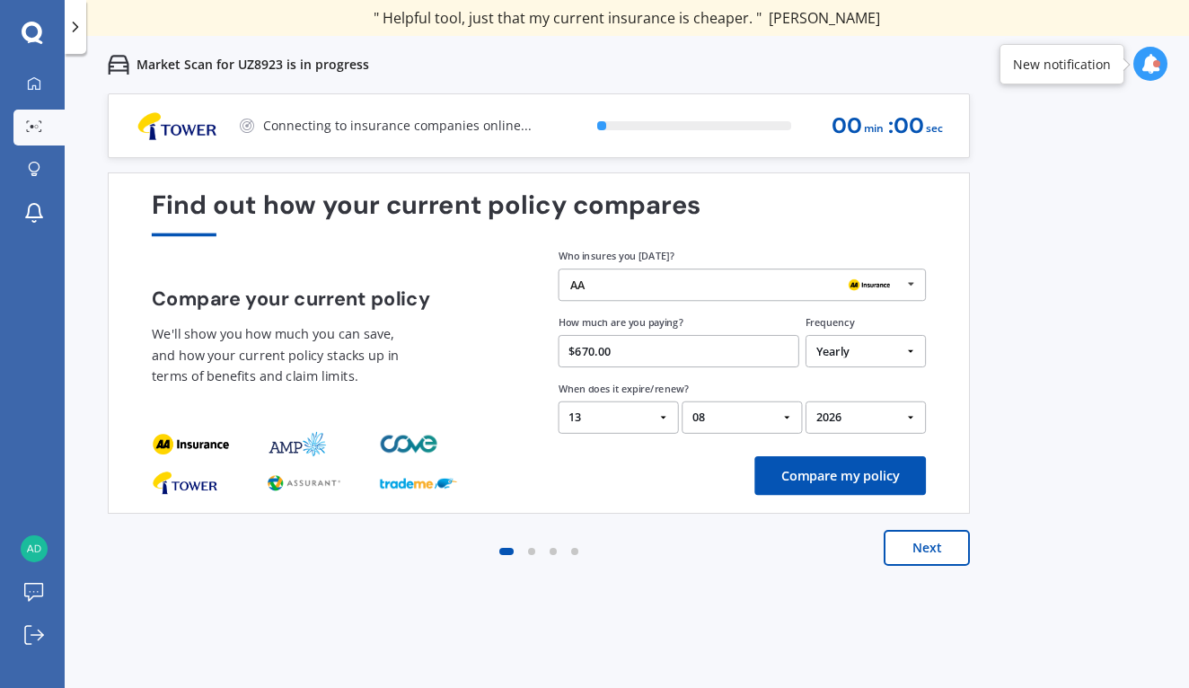
click at [850, 482] on button "Compare my policy" at bounding box center [840, 475] width 172 height 39
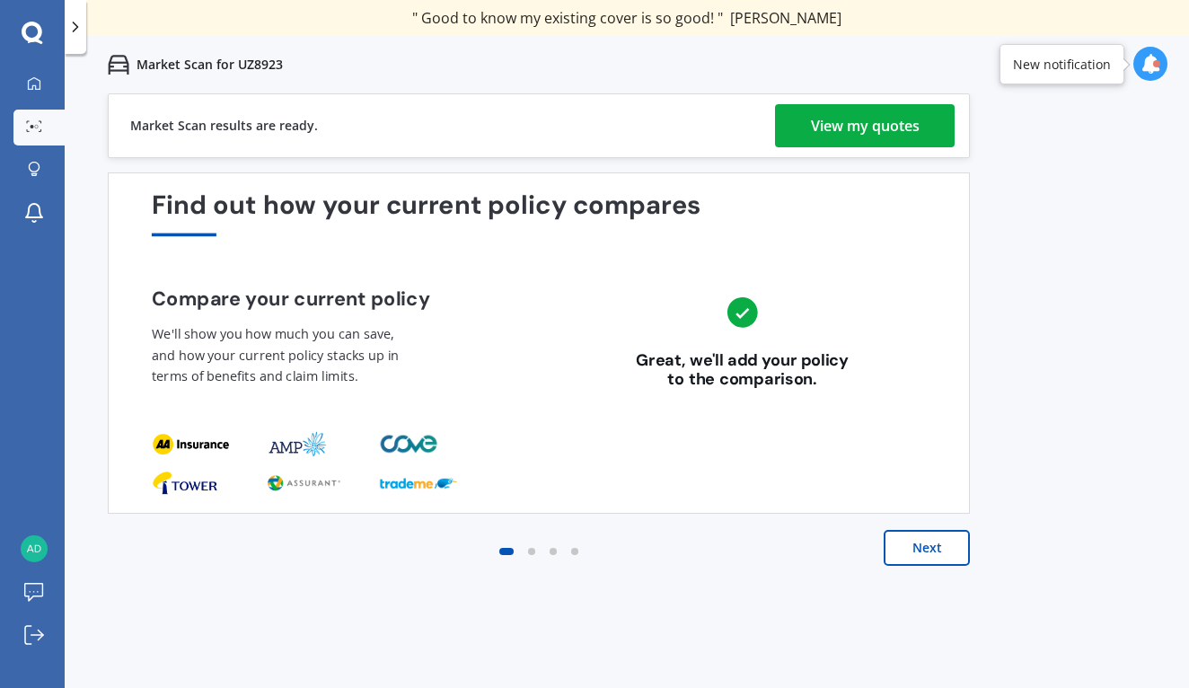
click at [870, 129] on div "View my quotes" at bounding box center [865, 125] width 109 height 43
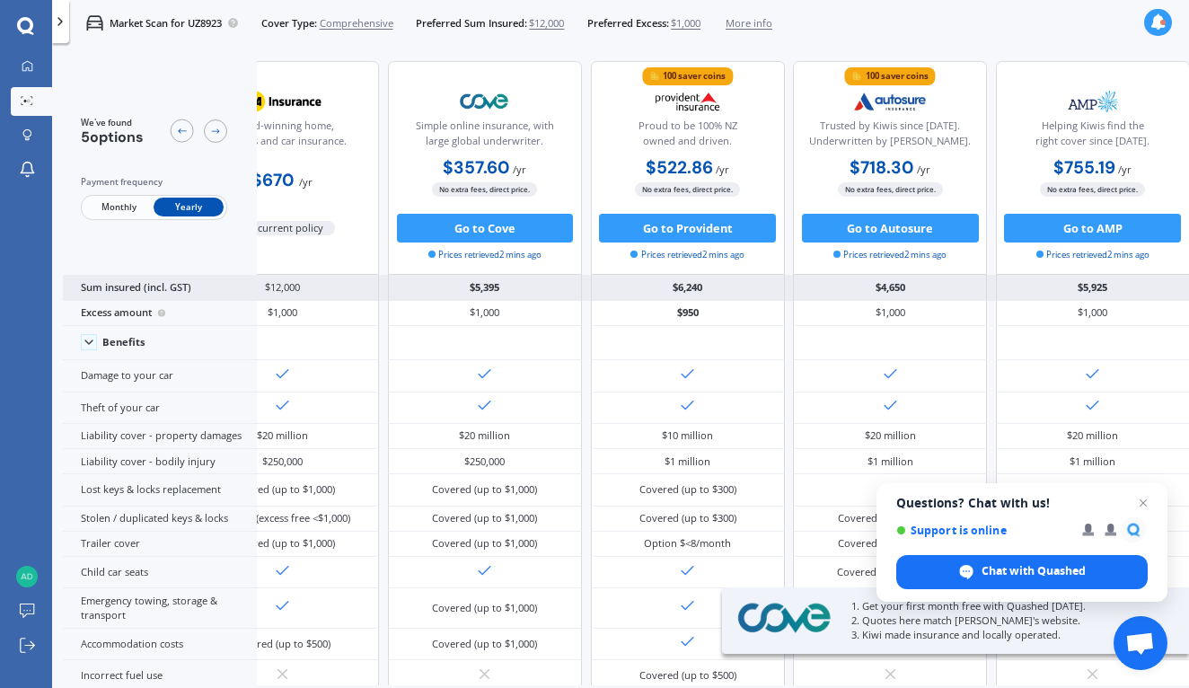
scroll to position [2, 101]
